Goal: Task Accomplishment & Management: Use online tool/utility

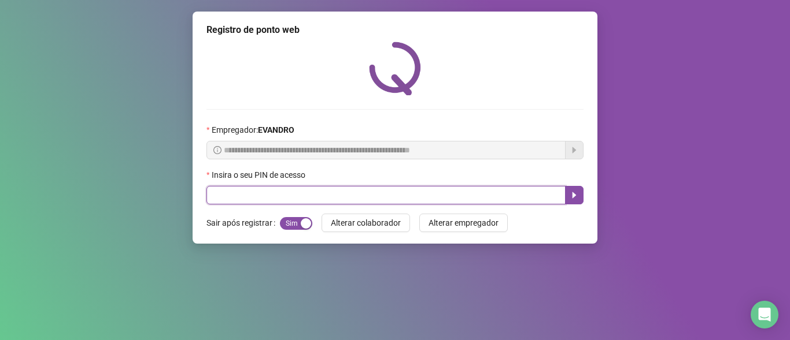
click at [247, 192] on input "text" at bounding box center [385, 195] width 359 height 18
type input "*****"
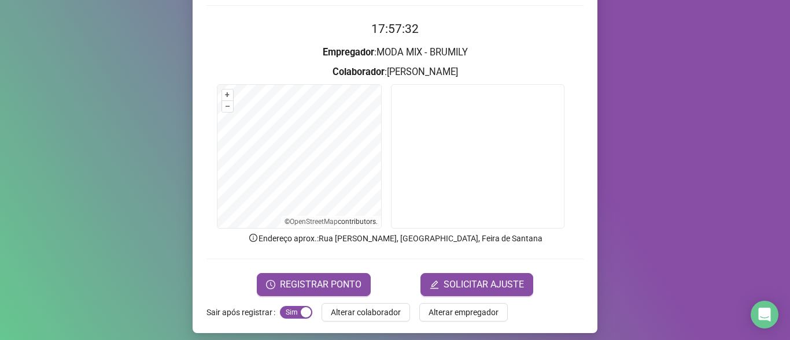
scroll to position [111, 0]
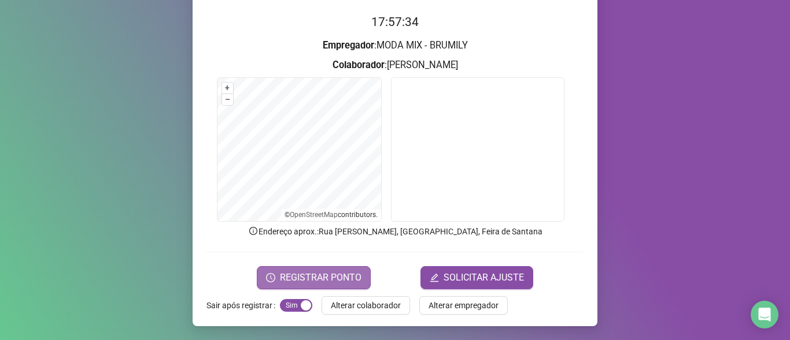
click at [321, 280] on span "REGISTRAR PONTO" at bounding box center [320, 278] width 81 height 14
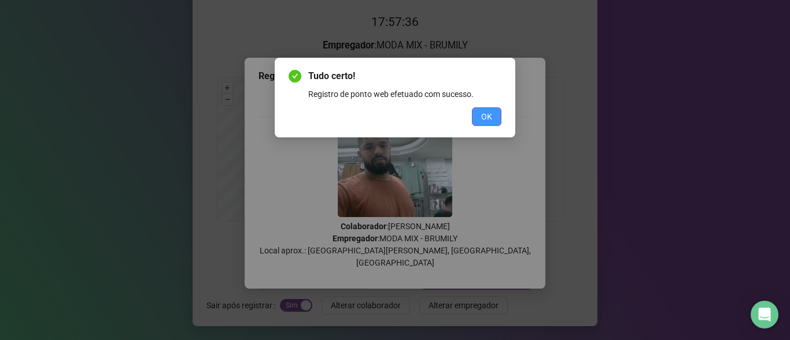
click at [495, 113] on button "OK" at bounding box center [486, 117] width 29 height 18
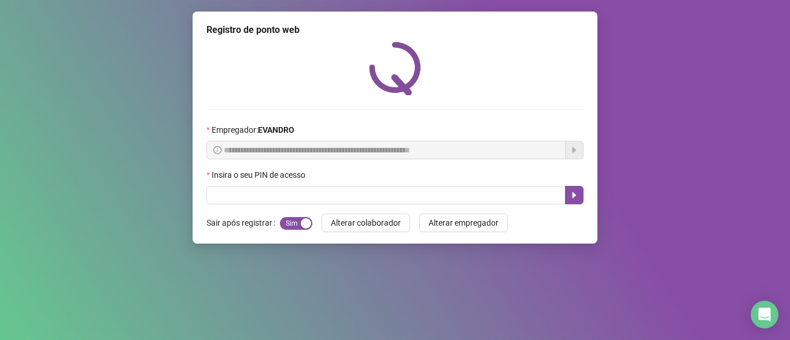
scroll to position [0, 0]
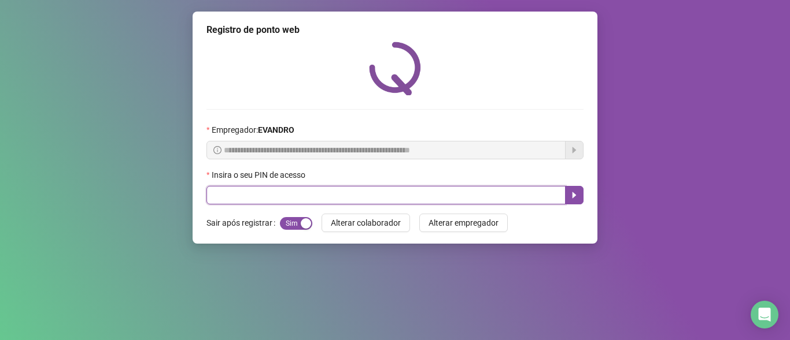
click at [498, 200] on input "text" at bounding box center [385, 195] width 359 height 18
type input "*****"
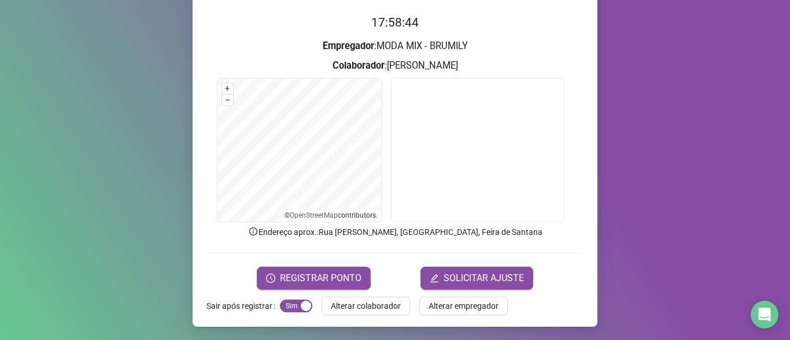
scroll to position [111, 0]
click at [314, 280] on span "REGISTRAR PONTO" at bounding box center [320, 278] width 81 height 14
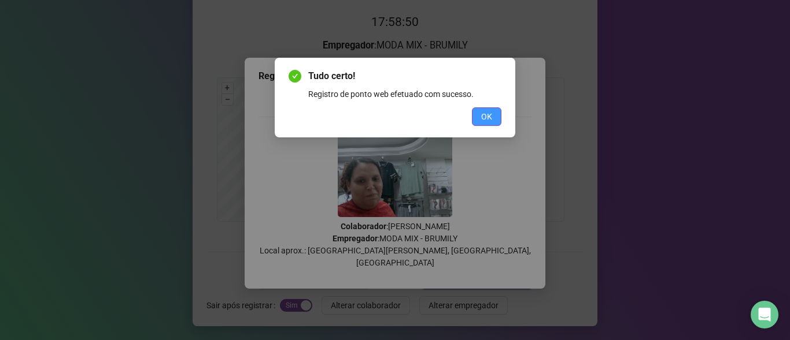
click at [480, 116] on button "OK" at bounding box center [486, 117] width 29 height 18
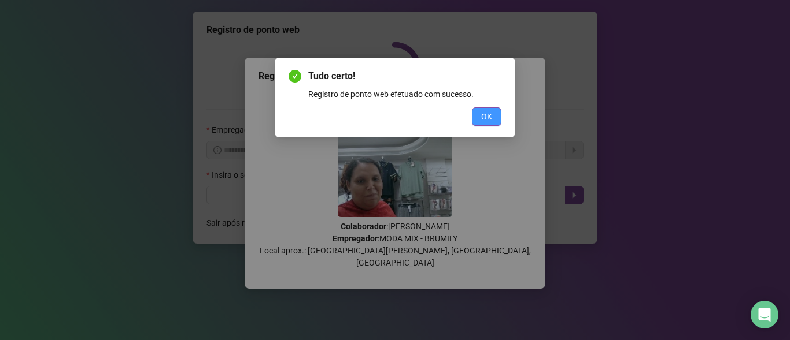
scroll to position [0, 0]
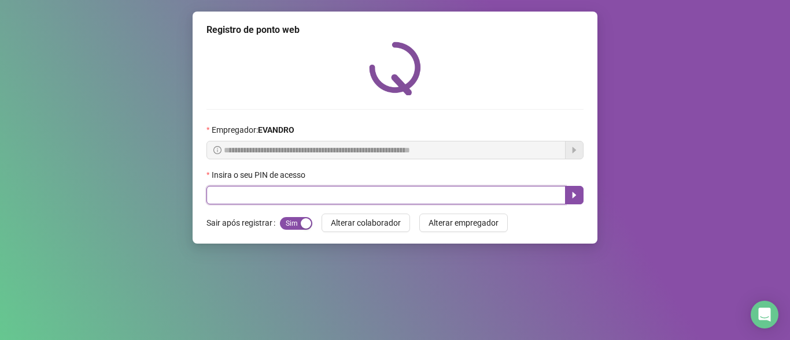
click at [449, 196] on input "text" at bounding box center [385, 195] width 359 height 18
type input "*****"
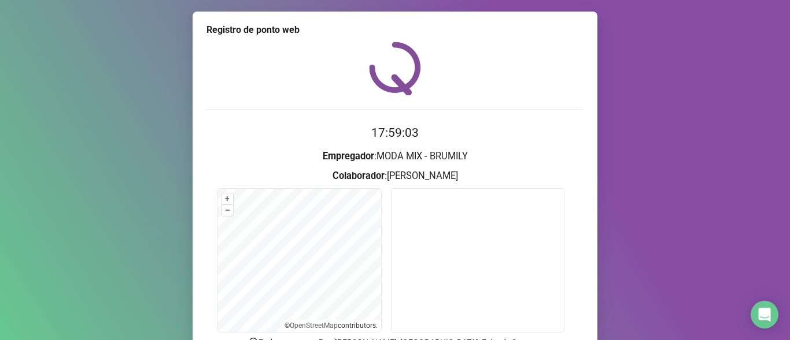
scroll to position [111, 0]
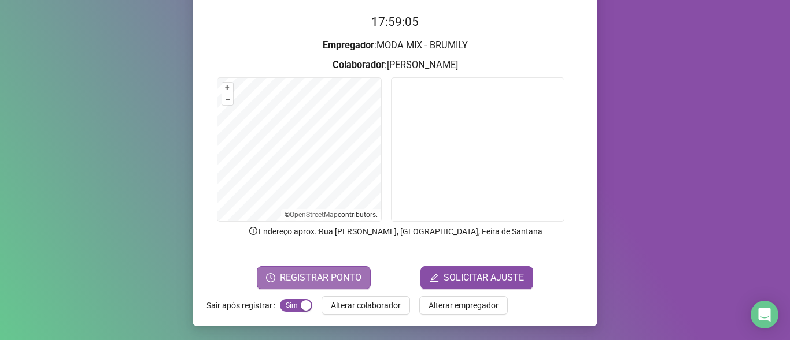
click at [351, 280] on span "REGISTRAR PONTO" at bounding box center [320, 278] width 81 height 14
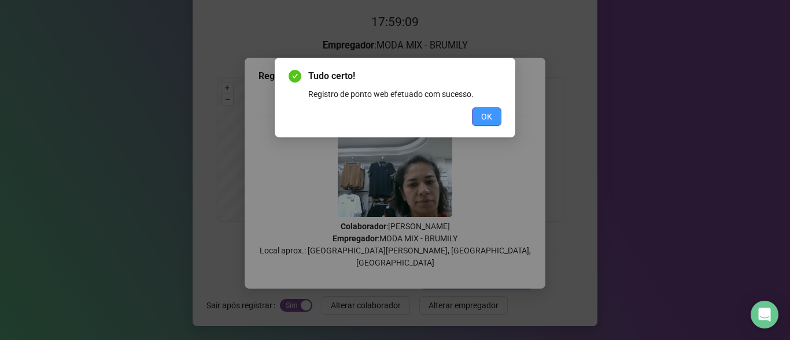
click at [478, 111] on button "OK" at bounding box center [486, 117] width 29 height 18
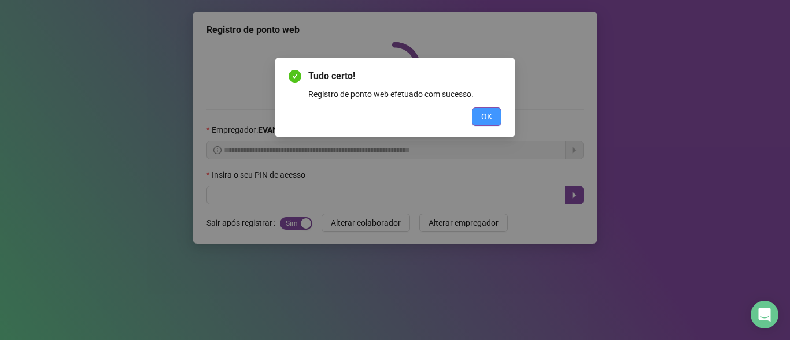
scroll to position [0, 0]
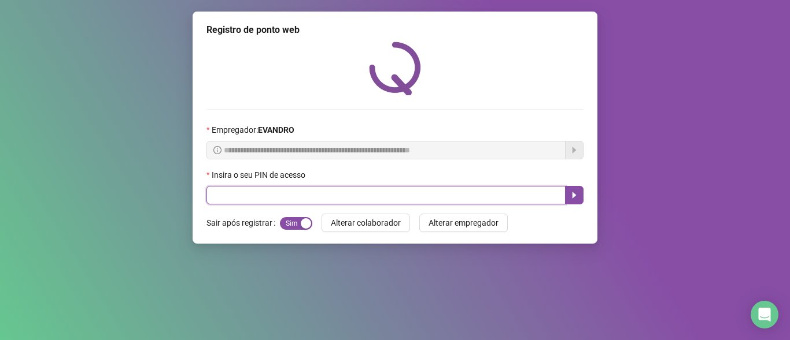
click at [480, 198] on input "text" at bounding box center [385, 195] width 359 height 18
type input "*****"
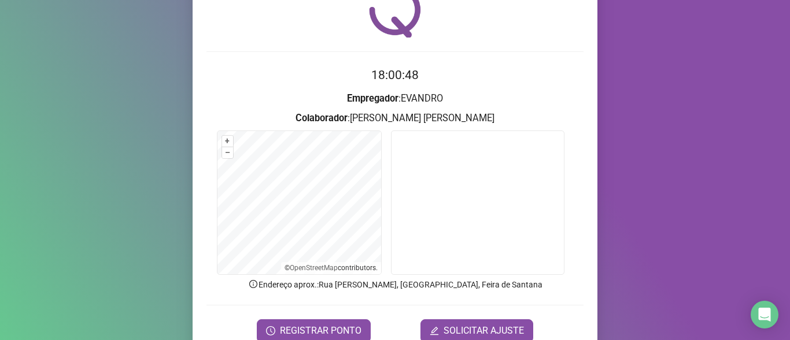
scroll to position [111, 0]
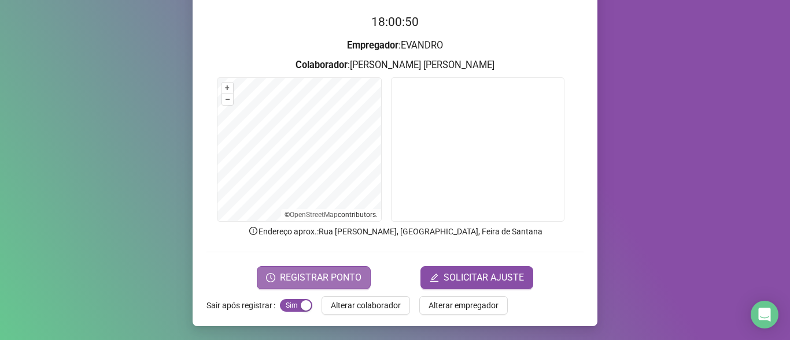
click at [332, 271] on span "REGISTRAR PONTO" at bounding box center [320, 278] width 81 height 14
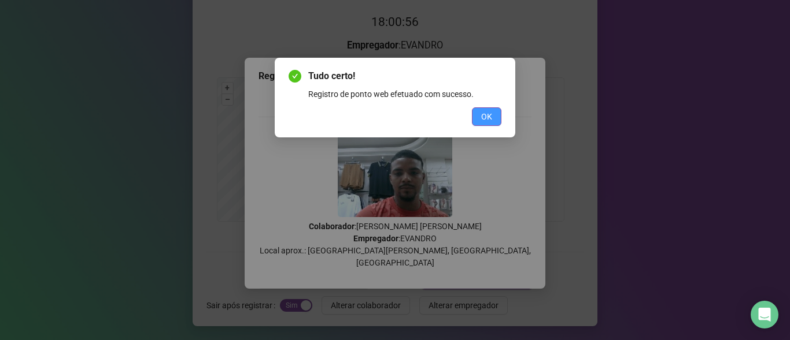
click at [483, 111] on span "OK" at bounding box center [486, 116] width 11 height 13
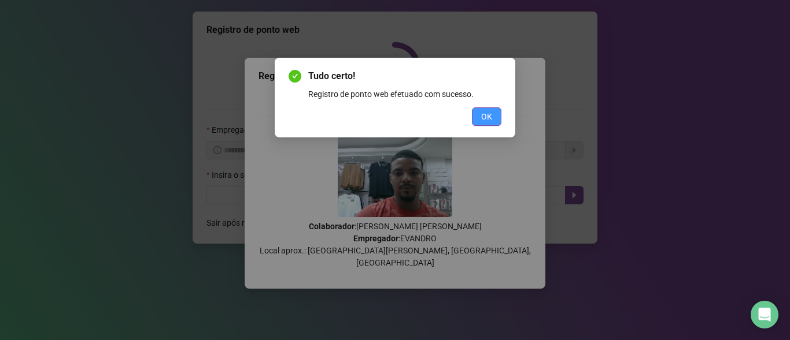
scroll to position [0, 0]
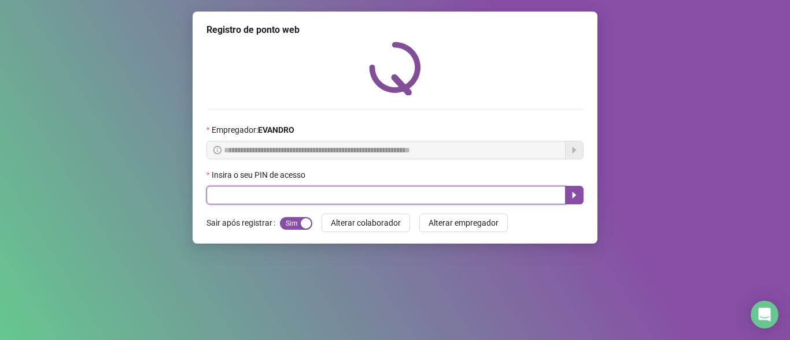
click at [466, 191] on input "text" at bounding box center [385, 195] width 359 height 18
type input "*****"
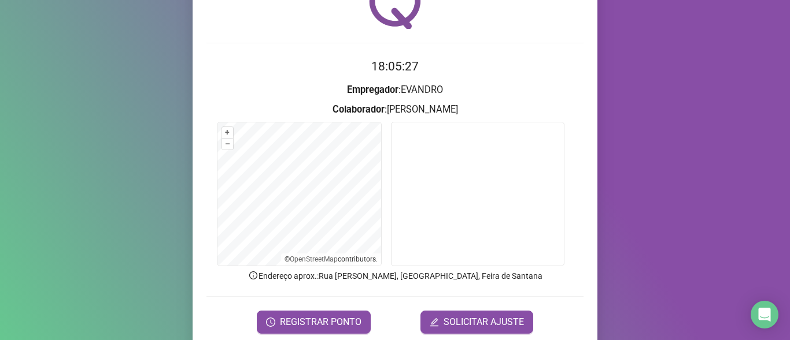
scroll to position [111, 0]
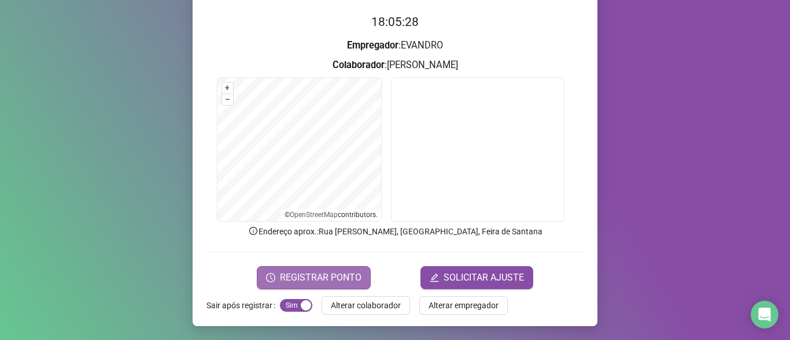
click at [336, 278] on span "REGISTRAR PONTO" at bounding box center [320, 278] width 81 height 14
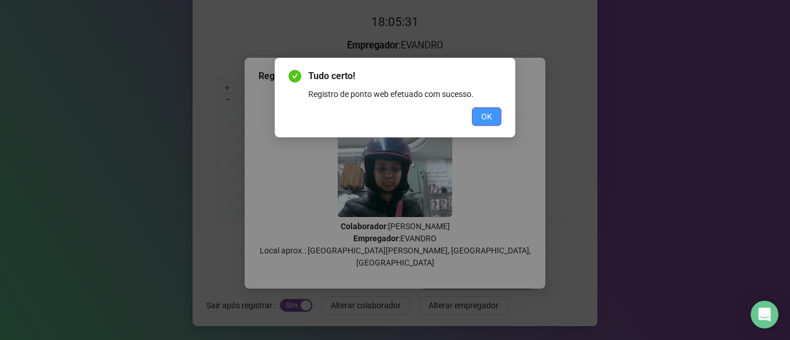
click at [489, 108] on button "OK" at bounding box center [486, 117] width 29 height 18
